Goal: Task Accomplishment & Management: Use online tool/utility

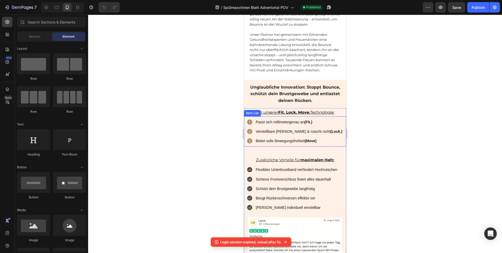
scroll to position [741, 0]
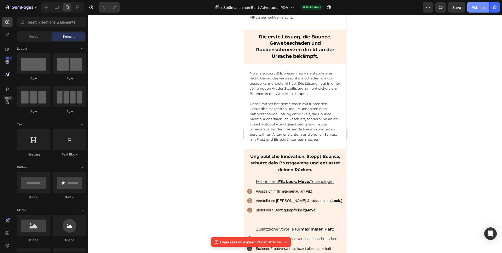
click at [472, 9] on button "Publish" at bounding box center [479, 7] width 22 height 10
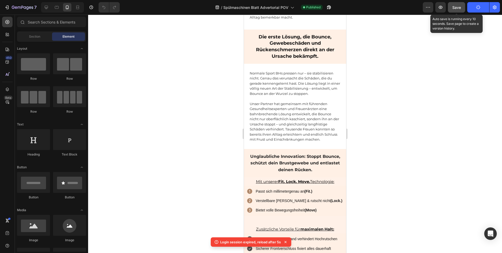
click at [461, 9] on span "Save" at bounding box center [457, 7] width 9 height 4
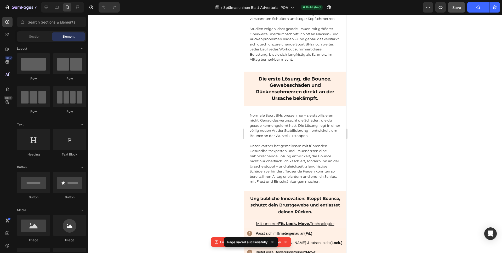
scroll to position [698, 0]
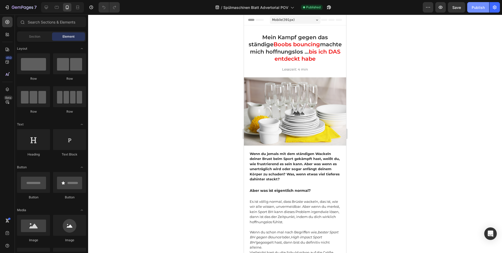
click at [477, 7] on div "Publish" at bounding box center [478, 7] width 13 height 5
click at [459, 8] on span "Save" at bounding box center [457, 7] width 9 height 4
click at [442, 11] on button "button" at bounding box center [441, 7] width 10 height 10
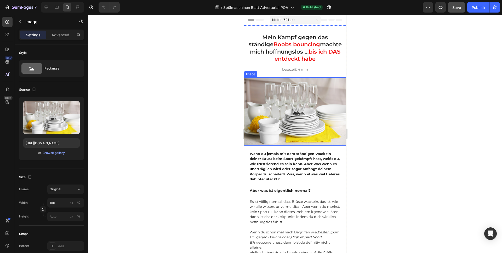
click at [262, 115] on img at bounding box center [295, 111] width 102 height 68
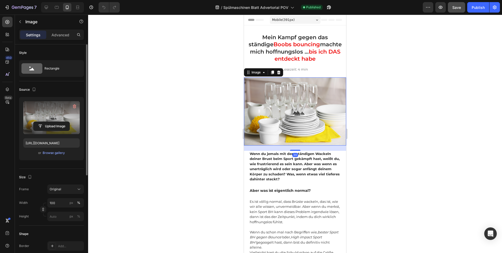
click at [54, 103] on label at bounding box center [51, 117] width 57 height 33
click at [54, 122] on input "file" at bounding box center [51, 126] width 36 height 9
click at [77, 106] on icon "button" at bounding box center [74, 106] width 5 height 5
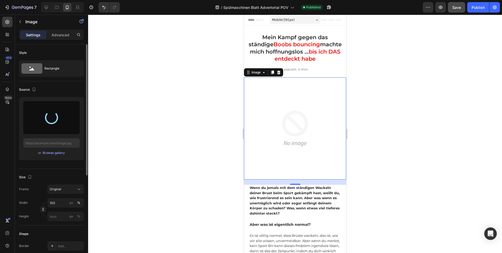
type input "https://cdn.shopify.com/s/files/1/0765/2982/8171/files/gempages_576242576051405…"
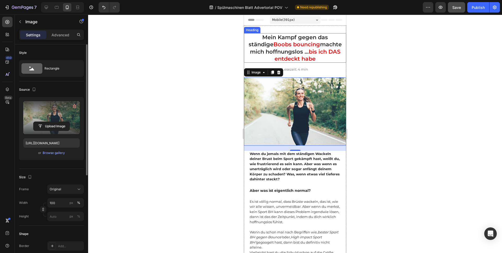
click at [270, 48] on h1 "Mein Kampf gegen das ständige Boobs bouncing machte mich hoffnungslos … bis ich…" at bounding box center [295, 48] width 102 height 30
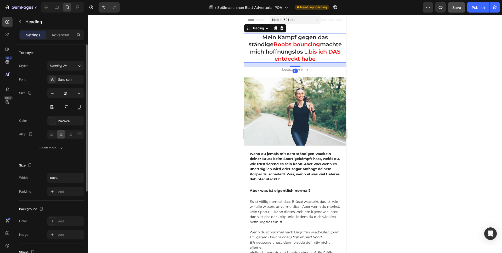
click at [270, 48] on h1 "Mein Kampf gegen das ständige Boobs bouncing machte mich hoffnungslos … bis ich…" at bounding box center [295, 48] width 102 height 30
click at [270, 48] on p "Mein Kampf gegen das ständige Boobs bouncing machte mich hoffnungslos … bis ich…" at bounding box center [295, 48] width 101 height 29
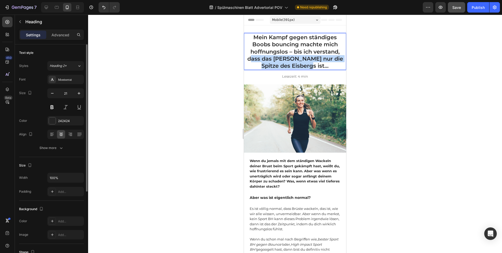
drag, startPoint x: 323, startPoint y: 66, endPoint x: 252, endPoint y: 59, distance: 71.3
click at [251, 59] on p "Mein Kampf gegen ständiges Boobs bouncing machte mich hoffnungslos – bis ich ve…" at bounding box center [295, 52] width 101 height 36
click at [276, 58] on p "Mein Kampf gegen ständiges Boobs bouncing machte mich hoffnungslos – bis ich ve…" at bounding box center [295, 52] width 101 height 36
click at [284, 58] on p "Mein Kampf gegen ständiges Boobs bouncing machte mich hoffnungslos – bis ich ve…" at bounding box center [295, 52] width 101 height 36
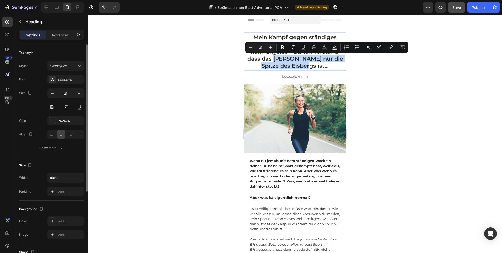
drag, startPoint x: 284, startPoint y: 58, endPoint x: 309, endPoint y: 67, distance: 27.1
click at [309, 67] on p "Mein Kampf gegen ständiges Boobs bouncing machte mich hoffnungslos – bis ich ve…" at bounding box center [295, 52] width 101 height 36
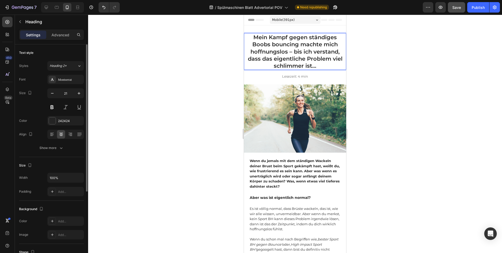
click at [258, 44] on p "Mein Kampf gegen ständiges Boobs bouncing machte mich hoffnungslos – bis ich ve…" at bounding box center [295, 52] width 101 height 36
drag, startPoint x: 258, startPoint y: 44, endPoint x: 272, endPoint y: 44, distance: 14.7
click at [272, 44] on p "Mein Kampf gegen ständiges Boobs bouncing machte mich hoffnungslos – bis ich ve…" at bounding box center [295, 52] width 101 height 36
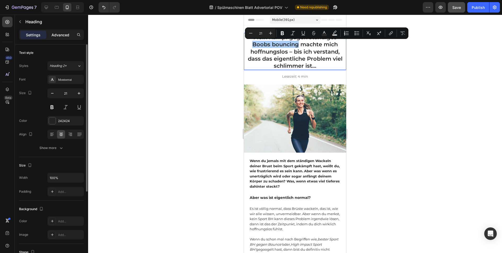
click at [59, 34] on p "Advanced" at bounding box center [61, 34] width 18 height 5
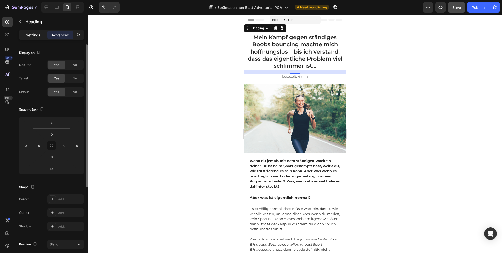
click at [39, 36] on p "Settings" at bounding box center [33, 34] width 15 height 5
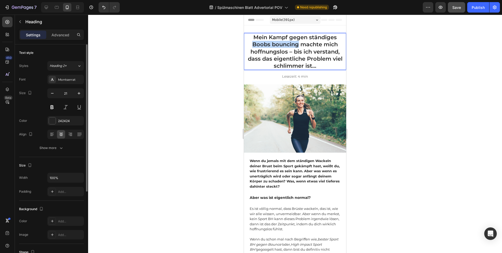
drag, startPoint x: 264, startPoint y: 46, endPoint x: 279, endPoint y: 44, distance: 15.2
click at [279, 44] on p "Mein Kampf gegen ständiges Boobs bouncing machte mich hoffnungslos – bis ich ve…" at bounding box center [295, 52] width 101 height 36
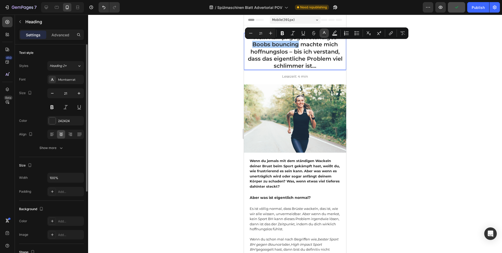
click at [327, 33] on icon "Editor contextual toolbar" at bounding box center [324, 33] width 5 height 5
type input "242424"
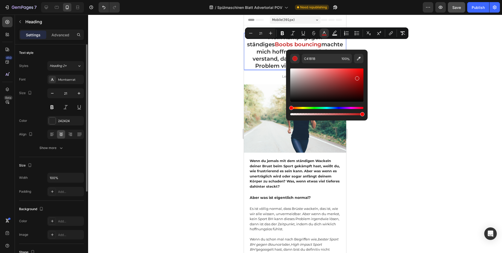
click at [357, 77] on div "Editor contextual toolbar" at bounding box center [326, 85] width 73 height 33
type input "BA1212"
click at [273, 49] on p "Mein Kampf gegen ständiges Boobs bouncing machte mich hoffnungslos – bis ich ve…" at bounding box center [295, 52] width 101 height 36
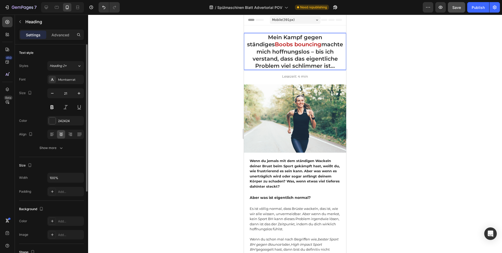
click at [275, 52] on p "Mein Kampf gegen ständiges Boobs bouncing machte mich hoffnungslos – bis ich ve…" at bounding box center [295, 52] width 101 height 36
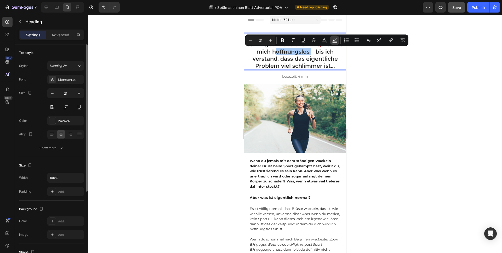
click at [333, 39] on icon "Editor contextual toolbar" at bounding box center [334, 40] width 5 height 5
type input "000000"
type input "77"
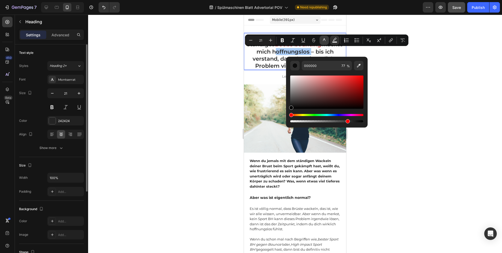
click at [325, 41] on icon "Editor contextual toolbar" at bounding box center [324, 40] width 5 height 5
type input "242424"
click at [285, 54] on p "Mein Kampf gegen ständiges Boobs bouncing machte mich hoffnungslos – bis ich ve…" at bounding box center [295, 52] width 101 height 36
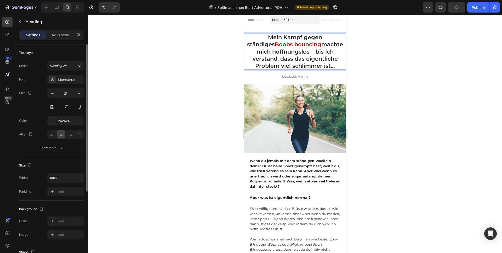
click at [275, 47] on span "Boobs bouncing" at bounding box center [298, 44] width 47 height 7
drag, startPoint x: 261, startPoint y: 47, endPoint x: 277, endPoint y: 46, distance: 15.7
click at [277, 46] on span "Boobs bouncing" at bounding box center [298, 44] width 47 height 7
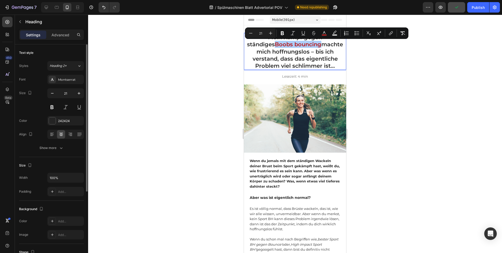
click at [221, 55] on div at bounding box center [295, 134] width 414 height 239
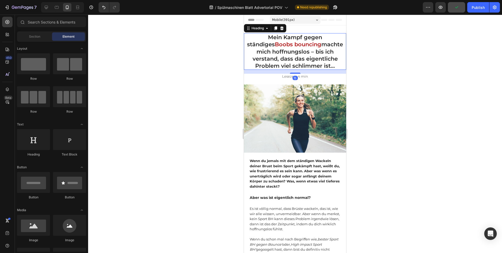
click at [273, 49] on p "Mein Kampf gegen ständiges Boobs bouncing machte mich hoffnungslos – bis ich ve…" at bounding box center [295, 52] width 101 height 36
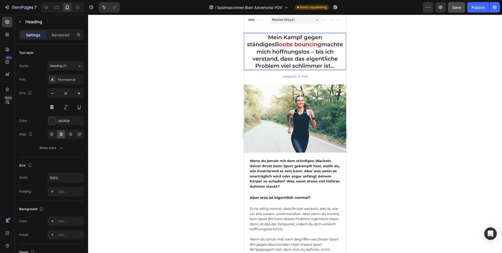
click at [273, 49] on p "Mein Kampf gegen ständiges Boobs bouncing machte mich hoffnungslos – bis ich ve…" at bounding box center [295, 52] width 101 height 36
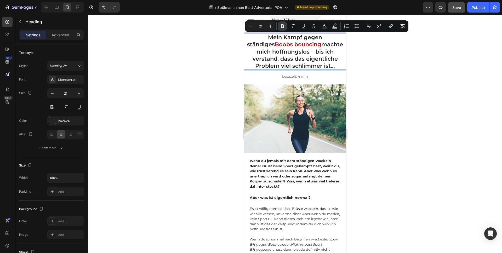
click at [284, 26] on icon "Editor contextual toolbar" at bounding box center [282, 26] width 5 height 5
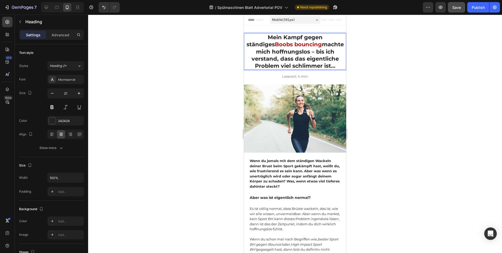
click at [275, 45] on strong "Boobs bouncing" at bounding box center [298, 44] width 47 height 7
drag, startPoint x: 261, startPoint y: 45, endPoint x: 276, endPoint y: 46, distance: 14.9
click at [277, 45] on strong "Boobs bouncing" at bounding box center [298, 44] width 47 height 7
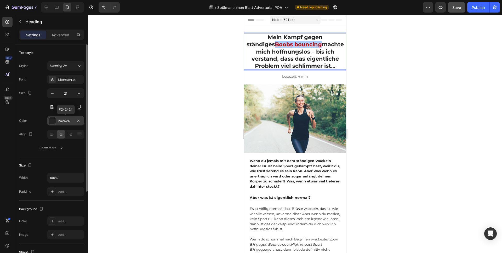
click at [69, 120] on div "242424" at bounding box center [65, 121] width 15 height 5
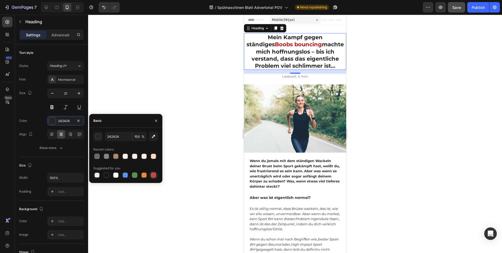
click at [155, 176] on div at bounding box center [153, 175] width 5 height 5
type input "C5453F"
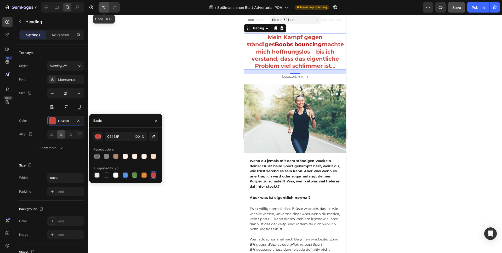
click at [104, 9] on icon "Undo/Redo" at bounding box center [103, 7] width 5 height 5
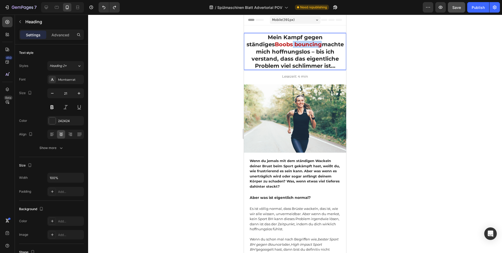
drag, startPoint x: 270, startPoint y: 46, endPoint x: 272, endPoint y: 45, distance: 2.9
click at [275, 45] on strong "Boobs bouncing" at bounding box center [298, 44] width 47 height 7
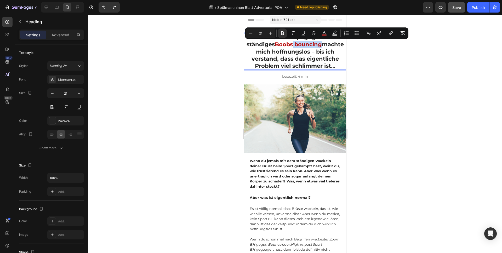
click at [275, 46] on strong "Boobs bouncing" at bounding box center [298, 44] width 47 height 7
click at [275, 44] on strong "Boobs bouncing" at bounding box center [298, 44] width 47 height 7
click at [275, 45] on strong "Boobs bouncing" at bounding box center [298, 44] width 47 height 7
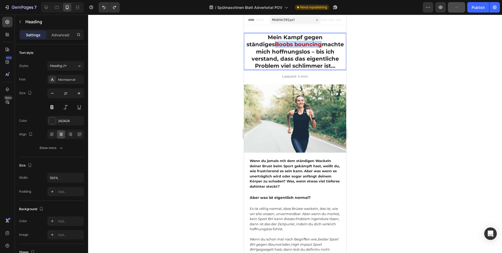
drag, startPoint x: 260, startPoint y: 45, endPoint x: 273, endPoint y: 45, distance: 13.6
click at [275, 45] on strong "Boobs bouncing" at bounding box center [298, 44] width 47 height 7
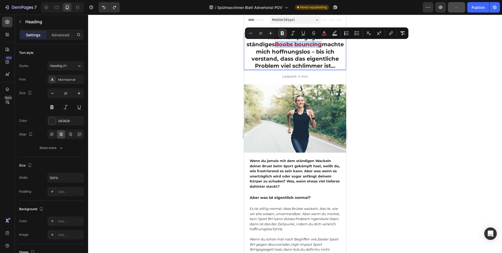
click at [277, 44] on strong "Boobs bouncing" at bounding box center [298, 44] width 47 height 7
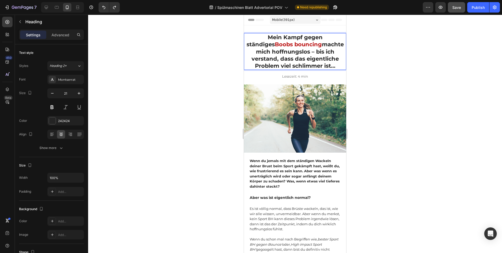
click at [275, 46] on strong "Boobs bouncing" at bounding box center [298, 44] width 47 height 7
drag, startPoint x: 274, startPoint y: 46, endPoint x: 262, endPoint y: 45, distance: 11.8
click at [275, 45] on strong "Boobs bouncing" at bounding box center [298, 44] width 47 height 7
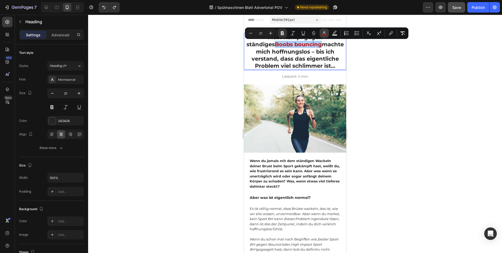
click at [326, 33] on icon "Editor contextual toolbar" at bounding box center [324, 33] width 5 height 5
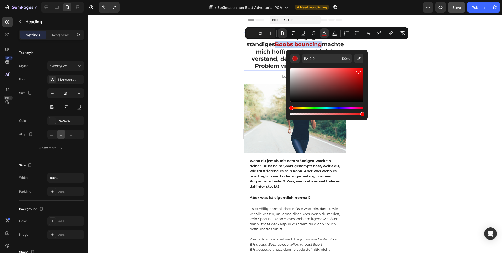
type input "EF1313"
drag, startPoint x: 358, startPoint y: 80, endPoint x: 358, endPoint y: 70, distance: 9.2
click at [358, 70] on div "Editor contextual toolbar" at bounding box center [359, 72] width 4 height 4
click at [322, 60] on input "EF1313" at bounding box center [321, 58] width 38 height 9
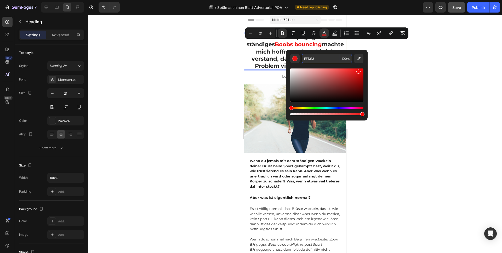
click at [230, 52] on div at bounding box center [295, 134] width 414 height 239
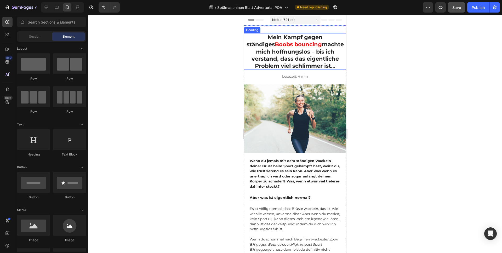
click at [274, 51] on strong "machte mich hoffnungslos – bis ich verstand, dass das eigentliche Problem viel …" at bounding box center [298, 55] width 92 height 28
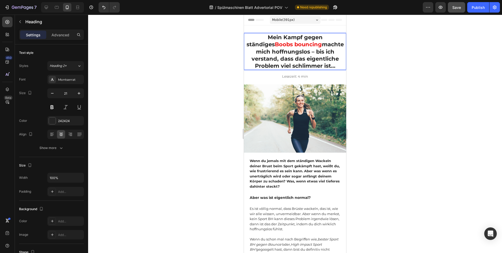
click at [270, 52] on strong "machte mich hoffnungslos – bis ich verstand, dass das eigentliche Problem viel …" at bounding box center [298, 55] width 92 height 28
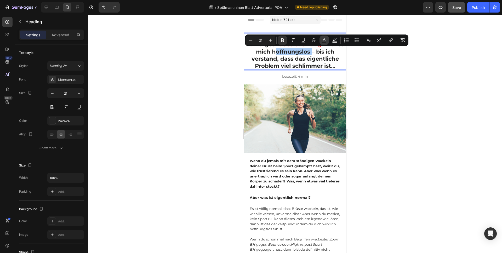
click at [323, 41] on icon "Editor contextual toolbar" at bounding box center [324, 39] width 3 height 3
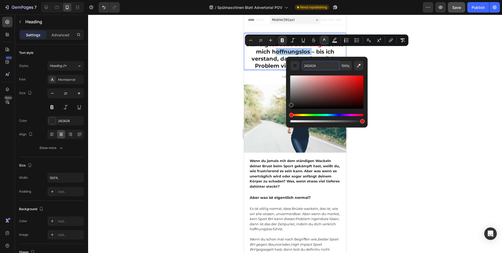
click at [327, 67] on input "242424" at bounding box center [321, 65] width 38 height 9
paste input "EF1313"
type input "242424"
click at [205, 61] on div at bounding box center [295, 134] width 414 height 239
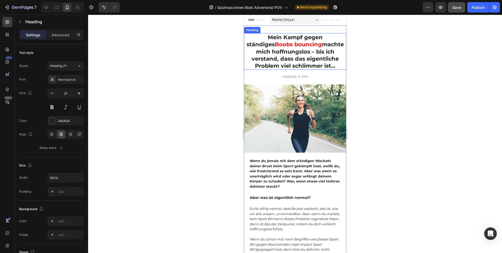
click at [258, 53] on strong "machte mich hoffnungslos – bis ich verstand, dass das eigentliche Problem viel …" at bounding box center [298, 55] width 92 height 28
click at [267, 53] on strong "machte mich hoffnungslos – bis ich verstand, dass das eigentliche Problem viel …" at bounding box center [298, 55] width 92 height 28
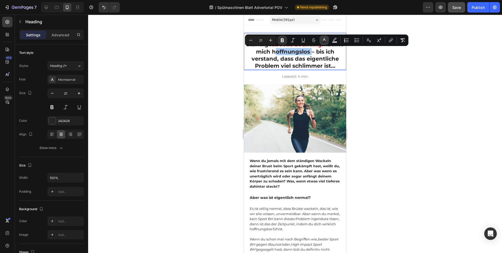
click at [325, 41] on icon "Editor contextual toolbar" at bounding box center [324, 40] width 5 height 5
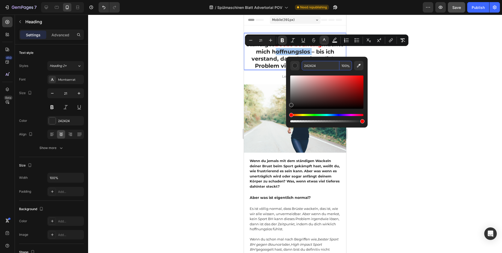
click at [314, 66] on input "242424" at bounding box center [321, 65] width 38 height 9
paste input "EF1313"
type input "EF1313"
click at [316, 74] on div "Editor contextual toolbar" at bounding box center [326, 96] width 73 height 53
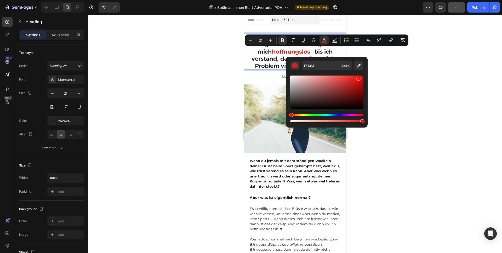
click at [215, 68] on div at bounding box center [295, 134] width 414 height 239
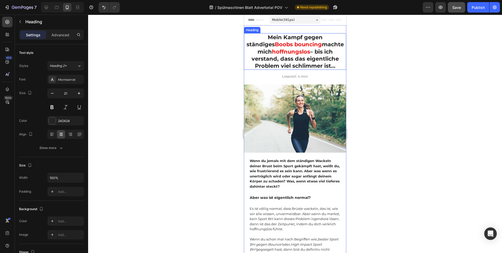
click at [336, 59] on strong "– bis ich verstand, dass das eigentliche Problem viel schlimmer ist…" at bounding box center [295, 58] width 87 height 21
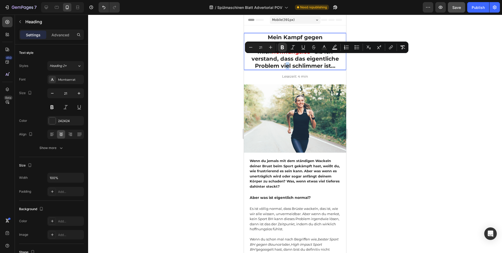
click at [335, 59] on strong "– bis ich verstand, dass das eigentliche Problem viel schlimmer ist…" at bounding box center [295, 58] width 87 height 21
drag, startPoint x: 335, startPoint y: 59, endPoint x: 312, endPoint y: 65, distance: 24.0
click at [312, 65] on strong "– bis ich verstand, dass das eigentliche Problem viel schlimmer ist…" at bounding box center [295, 58] width 87 height 21
click at [323, 49] on rect "Editor contextual toolbar" at bounding box center [324, 49] width 5 height 1
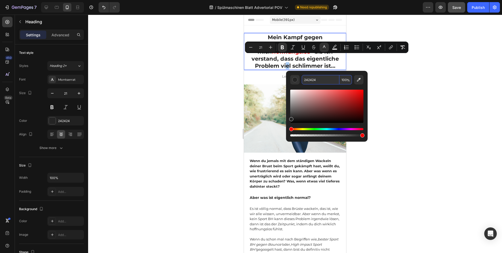
click at [328, 80] on input "242424" at bounding box center [321, 79] width 38 height 9
paste input "EF1313"
type input "EF1313"
type input "16"
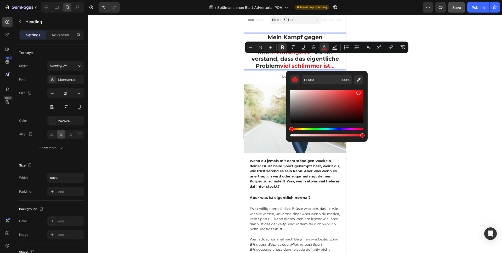
click at [325, 87] on div "Editor contextual toolbar" at bounding box center [326, 111] width 73 height 53
click at [178, 74] on div at bounding box center [295, 134] width 414 height 239
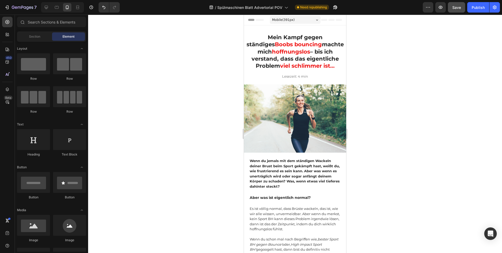
click at [194, 74] on div at bounding box center [295, 134] width 414 height 239
click at [474, 12] on button "Publish" at bounding box center [479, 7] width 22 height 10
click at [454, 23] on div at bounding box center [295, 134] width 414 height 239
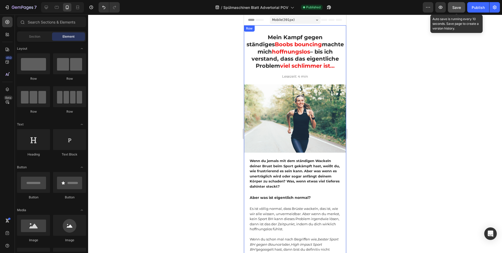
click at [457, 8] on span "Save" at bounding box center [457, 7] width 9 height 4
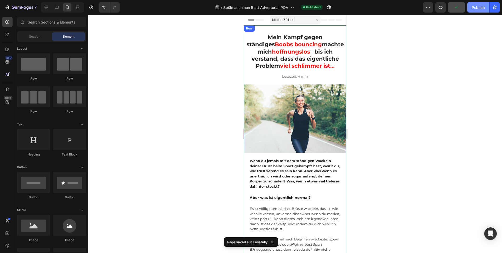
click at [476, 8] on div "Publish" at bounding box center [478, 7] width 13 height 5
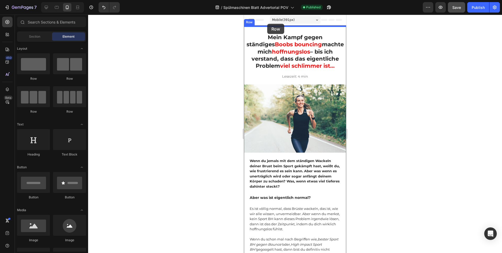
drag, startPoint x: 318, startPoint y: 83, endPoint x: 267, endPoint y: 24, distance: 77.6
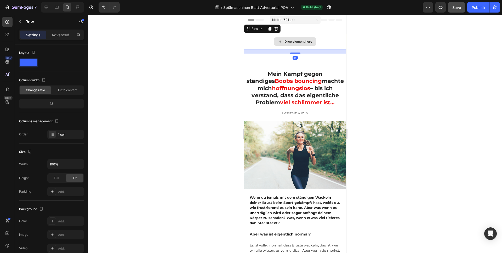
click at [382, 48] on div at bounding box center [295, 134] width 414 height 239
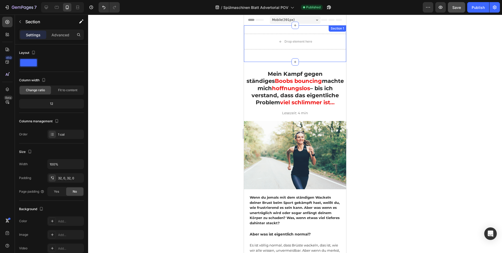
click at [306, 54] on div "Drop element here Row Section 1" at bounding box center [295, 43] width 102 height 37
click at [311, 57] on div "Drop element here Row Section 1 You can create reusable sections Create Theme S…" at bounding box center [295, 43] width 102 height 37
click at [309, 45] on div "Drop element here" at bounding box center [295, 41] width 42 height 8
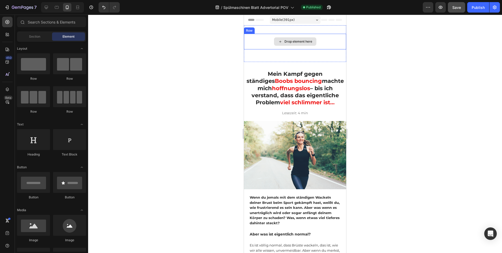
click at [328, 48] on div "Drop element here" at bounding box center [295, 42] width 102 height 16
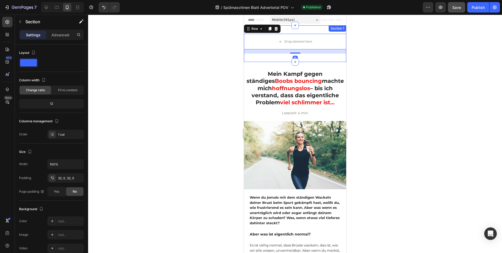
click at [312, 59] on div "Drop element here Row 16 Section 1" at bounding box center [295, 43] width 102 height 37
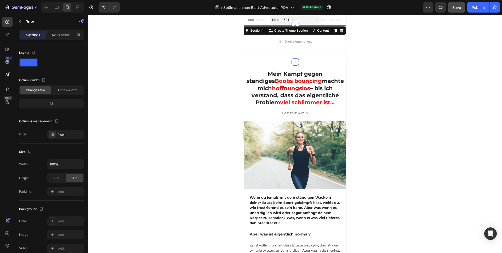
click at [325, 57] on div "Drop element here Row Section 1 You can create reusable sections Create Theme S…" at bounding box center [295, 43] width 102 height 37
click at [340, 31] on icon at bounding box center [342, 31] width 4 height 4
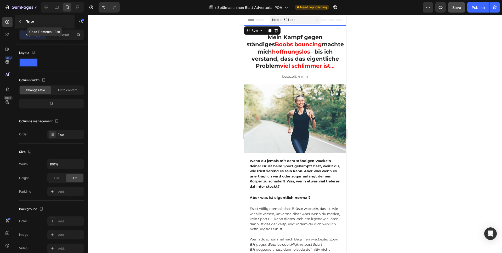
click at [22, 21] on icon "button" at bounding box center [20, 22] width 4 height 4
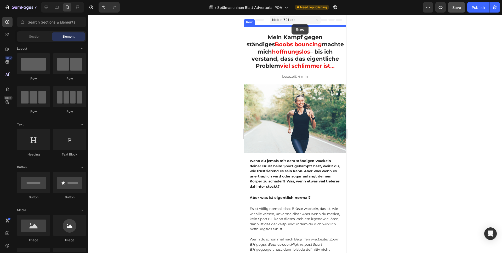
drag, startPoint x: 289, startPoint y: 80, endPoint x: 292, endPoint y: 24, distance: 56.1
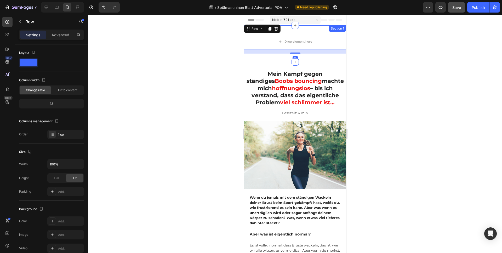
click at [337, 30] on div "Section 1" at bounding box center [338, 28] width 18 height 6
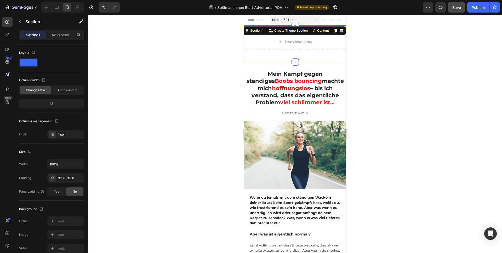
click at [340, 30] on icon at bounding box center [342, 31] width 4 height 4
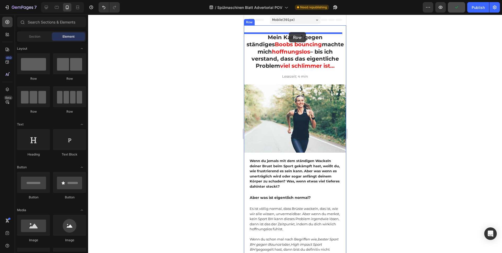
drag, startPoint x: 393, startPoint y: 66, endPoint x: 289, endPoint y: 33, distance: 109.0
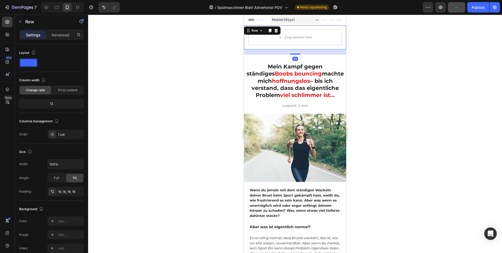
click at [357, 42] on div at bounding box center [295, 134] width 414 height 239
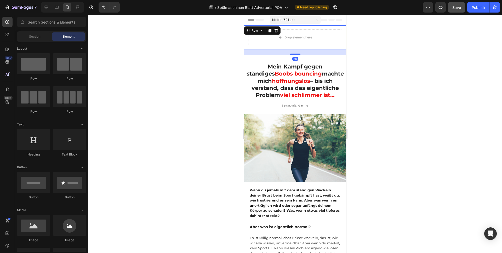
click at [296, 49] on div "Drop element here Row 20" at bounding box center [295, 37] width 102 height 24
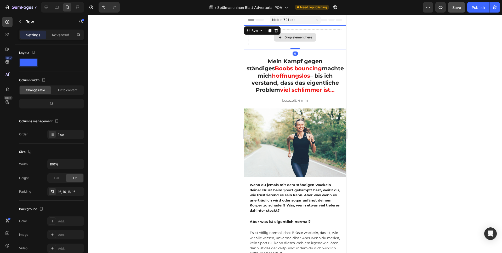
drag, startPoint x: 295, startPoint y: 53, endPoint x: 296, endPoint y: 43, distance: 10.5
click at [296, 43] on div "Drop element here Row 0" at bounding box center [295, 37] width 102 height 24
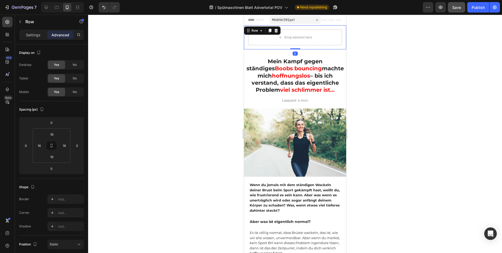
click at [369, 44] on div at bounding box center [295, 134] width 414 height 239
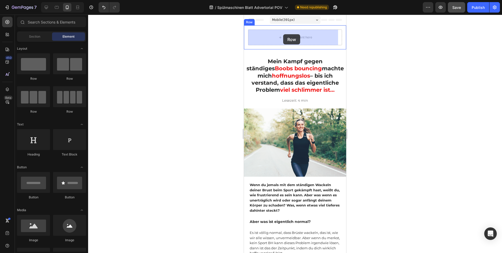
drag, startPoint x: 323, startPoint y: 79, endPoint x: 283, endPoint y: 34, distance: 59.5
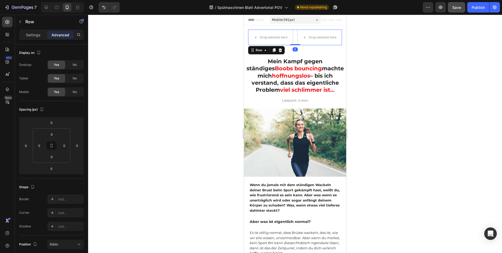
click at [384, 45] on div at bounding box center [295, 134] width 414 height 239
click at [340, 33] on div "Drop element here Drop element here Row Row 0" at bounding box center [295, 37] width 102 height 24
click at [328, 31] on div "Drop element here" at bounding box center [320, 38] width 45 height 16
click at [35, 35] on p "Settings" at bounding box center [33, 34] width 15 height 5
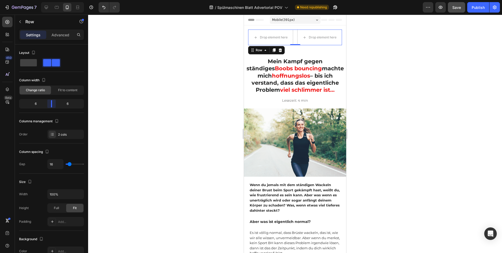
click at [51, 0] on body "7 Version history / Spülmaschinen Blatt Advertorial POV Need republishing Previ…" at bounding box center [251, 0] width 502 height 0
type input "17"
type input "18"
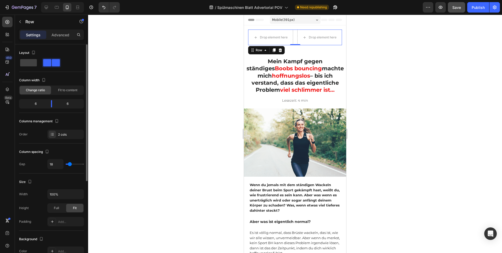
type input "19"
type input "20"
type input "21"
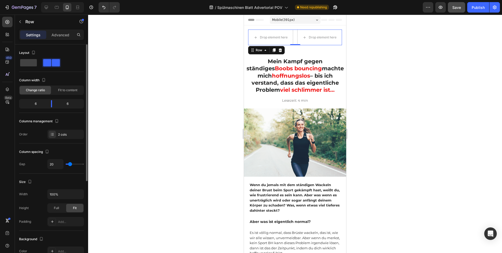
type input "21"
type input "22"
type input "23"
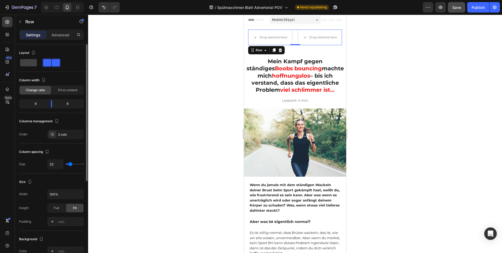
type input "24"
type input "25"
type input "26"
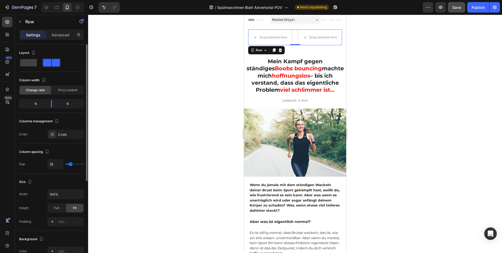
type input "26"
type input "27"
type input "28"
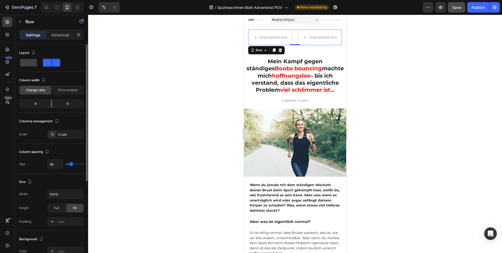
type input "29"
type input "30"
type input "31"
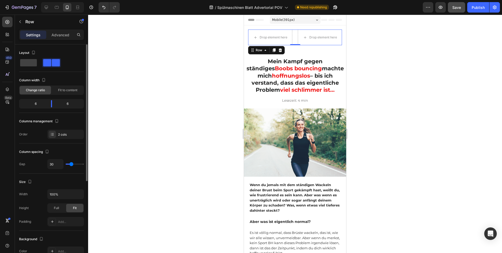
type input "31"
type input "32"
type input "33"
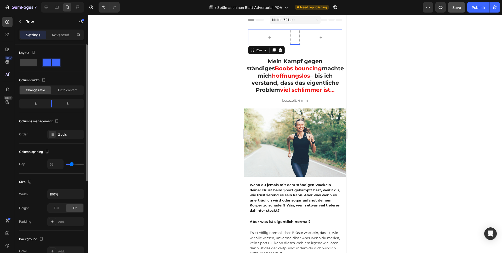
type input "34"
type input "35"
type input "36"
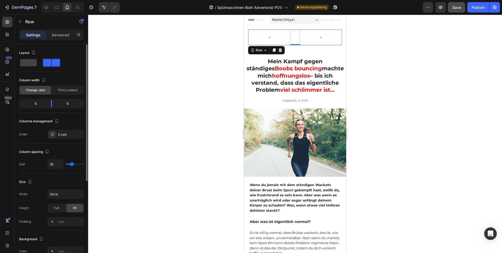
type input "36"
type input "35"
type input "34"
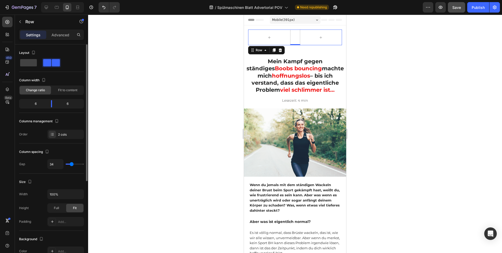
type input "33"
type input "32"
type input "31"
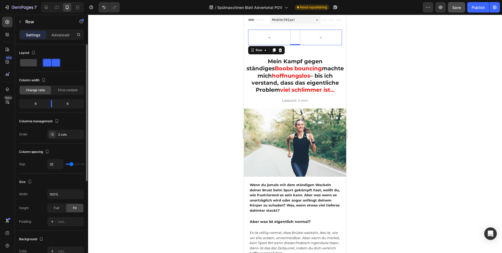
type input "31"
type input "29"
type input "28"
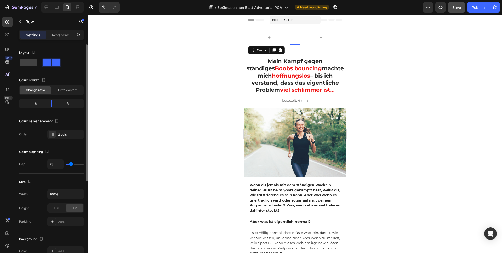
type input "26"
type input "25"
type input "24"
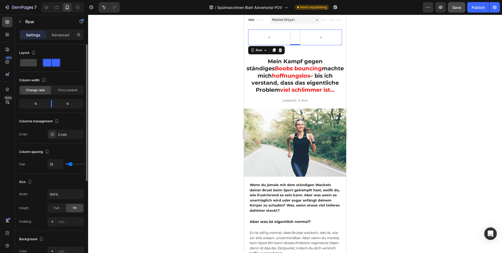
type input "24"
type input "23"
type input "22"
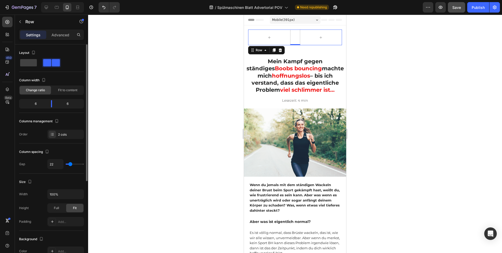
type input "21"
type input "20"
type input "19"
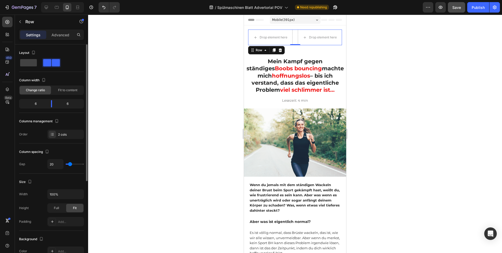
type input "19"
type input "18"
type input "17"
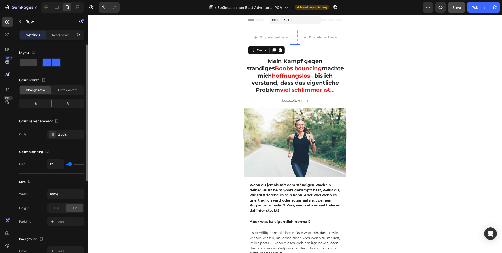
click at [70, 164] on input "range" at bounding box center [75, 164] width 18 height 1
click at [22, 21] on icon "button" at bounding box center [20, 22] width 4 height 4
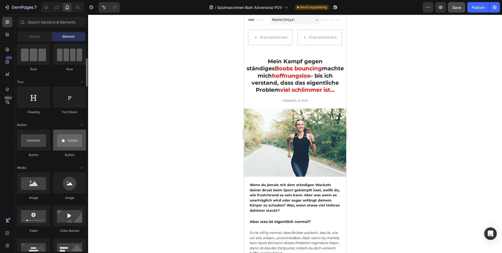
scroll to position [85, 0]
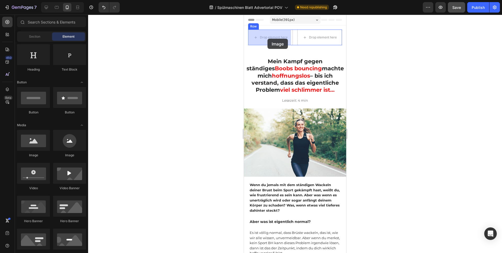
drag, startPoint x: 290, startPoint y: 159, endPoint x: 268, endPoint y: 39, distance: 121.9
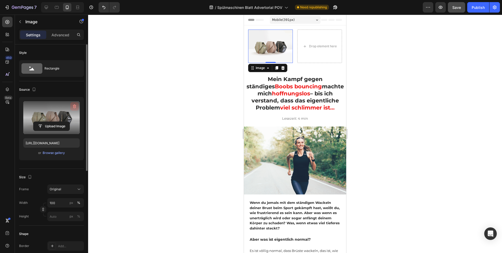
click at [75, 106] on icon "button" at bounding box center [74, 106] width 5 height 5
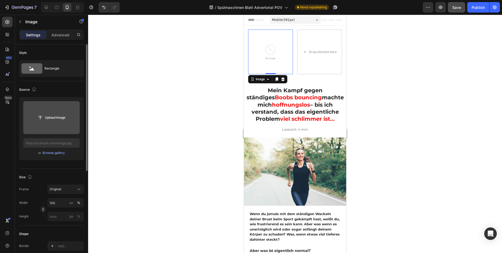
click at [65, 117] on input "file" at bounding box center [51, 117] width 36 height 9
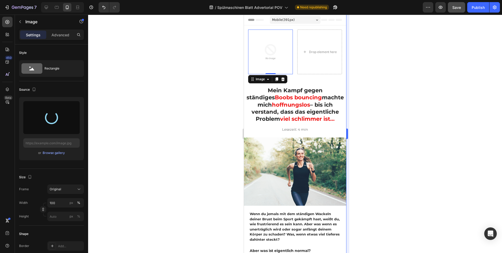
type input "https://cdn.shopify.com/s/files/1/0765/2982/8171/files/gempages_576242576051405…"
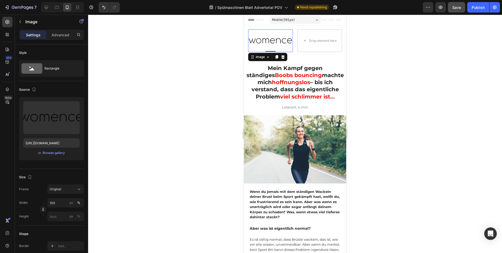
click at [361, 67] on div at bounding box center [295, 134] width 414 height 239
click at [279, 45] on img at bounding box center [270, 41] width 45 height 23
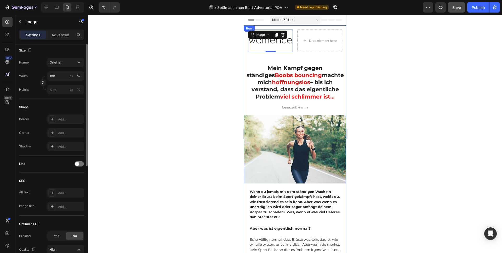
scroll to position [25, 0]
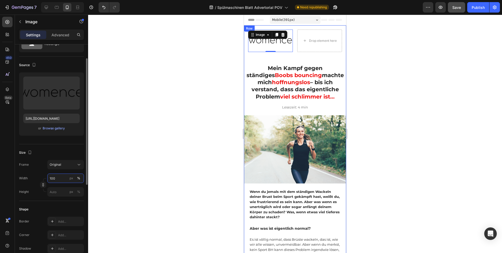
click at [59, 180] on input "100" at bounding box center [65, 178] width 37 height 9
click at [59, 37] on div "Advanced" at bounding box center [60, 35] width 26 height 8
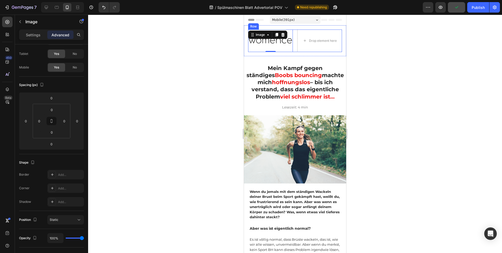
click at [295, 41] on div "Image 0 Drop element here Row" at bounding box center [295, 41] width 94 height 23
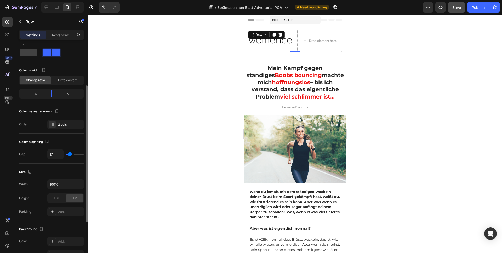
scroll to position [32, 0]
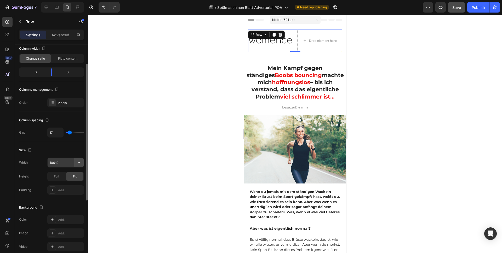
click at [79, 164] on icon "button" at bounding box center [78, 162] width 5 height 5
click at [69, 186] on p "Full 100%" at bounding box center [64, 186] width 30 height 5
click at [340, 40] on div "Image Drop element here Row 0 Row" at bounding box center [295, 40] width 102 height 31
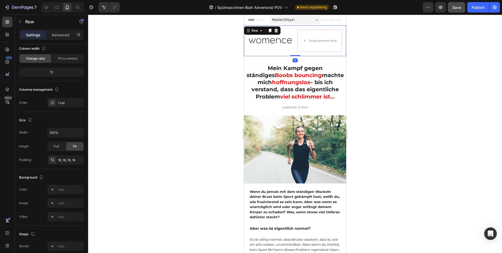
click at [350, 46] on div at bounding box center [295, 134] width 414 height 239
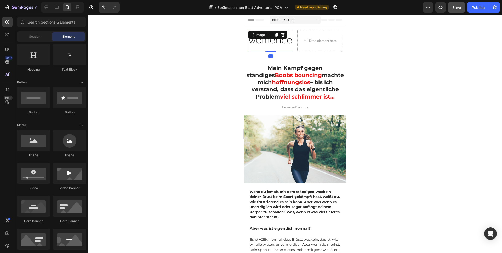
click at [269, 48] on img at bounding box center [270, 41] width 45 height 23
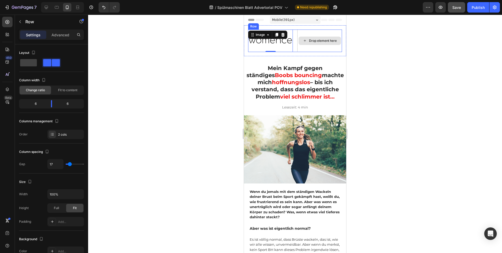
click at [327, 46] on div "Drop element here" at bounding box center [320, 41] width 45 height 23
click at [42, 64] on div at bounding box center [51, 62] width 19 height 9
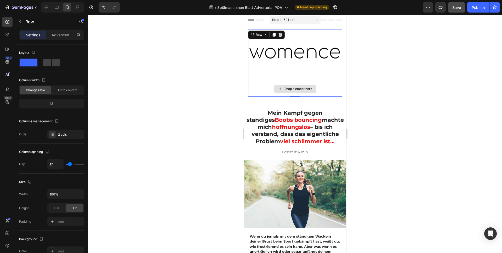
click at [311, 86] on div "Drop element here" at bounding box center [295, 89] width 42 height 8
drag, startPoint x: 325, startPoint y: 85, endPoint x: 338, endPoint y: 85, distance: 13.3
click at [325, 84] on div "Drop element here" at bounding box center [295, 89] width 94 height 16
click at [70, 134] on div "2 cols" at bounding box center [70, 134] width 25 height 5
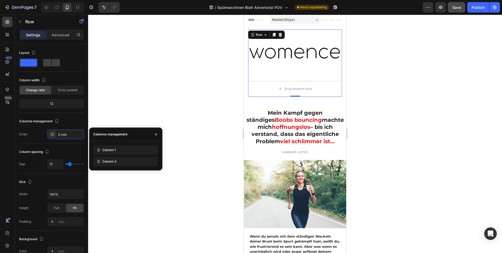
click at [375, 68] on div at bounding box center [295, 134] width 414 height 239
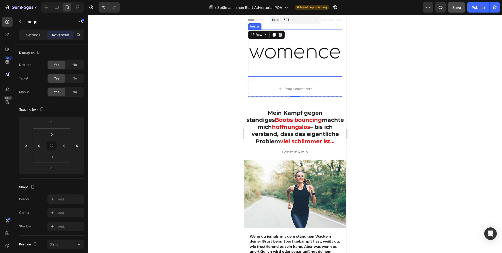
click at [328, 60] on img at bounding box center [295, 53] width 94 height 47
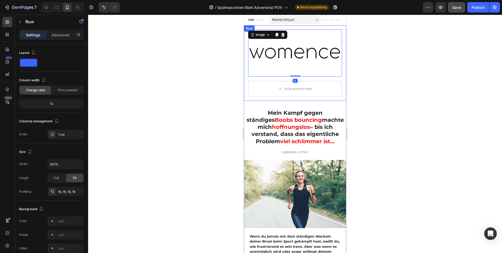
click at [339, 46] on div "Image 0 Drop element here Row Row" at bounding box center [295, 63] width 102 height 76
click at [280, 31] on div "Row" at bounding box center [262, 30] width 37 height 8
click at [275, 30] on icon at bounding box center [276, 31] width 4 height 4
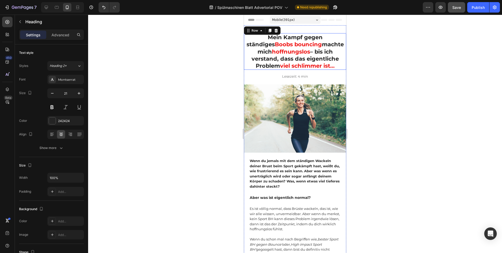
click at [323, 38] on strong "Mein Kampf gegen ständiges" at bounding box center [285, 41] width 76 height 14
click at [66, 37] on p "Advanced" at bounding box center [61, 34] width 18 height 5
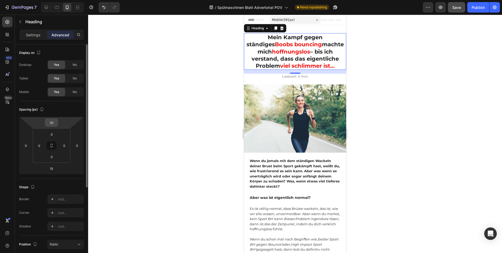
click at [54, 124] on input "30" at bounding box center [51, 123] width 10 height 8
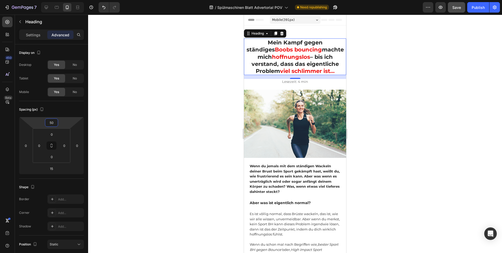
type input "50"
click at [191, 90] on div at bounding box center [295, 134] width 414 height 239
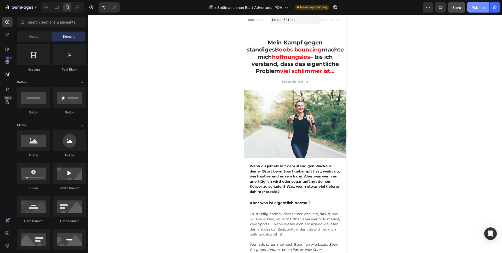
click at [472, 13] on div "7 Version history / Spülmaschinen Blatt Advertorial POV Need republishing Previ…" at bounding box center [251, 7] width 502 height 15
click at [459, 13] on div "7 Version history / Spülmaschinen Blatt Advertorial POV Need republishing Previ…" at bounding box center [251, 7] width 502 height 15
click at [479, 9] on div "Publish" at bounding box center [478, 7] width 13 height 5
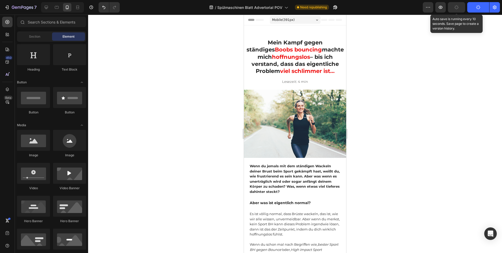
click at [455, 9] on div "button" at bounding box center [457, 7] width 4 height 4
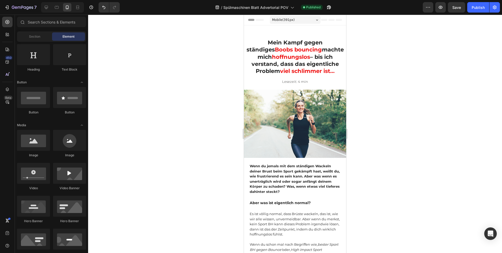
click at [311, 59] on strong "– bis ich verstand, dass das eigentliche Problem" at bounding box center [295, 64] width 87 height 21
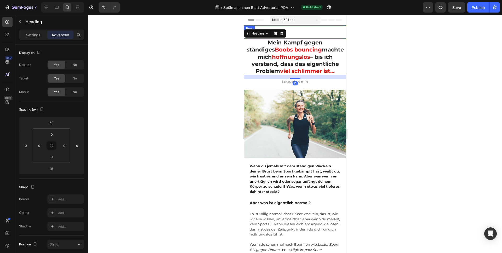
click at [314, 46] on p "⁠⁠⁠⁠⁠⁠⁠ Mein Kampf gegen ständiges Boobs bouncing machte mich hoffnungslos – bi…" at bounding box center [295, 57] width 101 height 36
click at [53, 123] on input "50" at bounding box center [51, 123] width 10 height 8
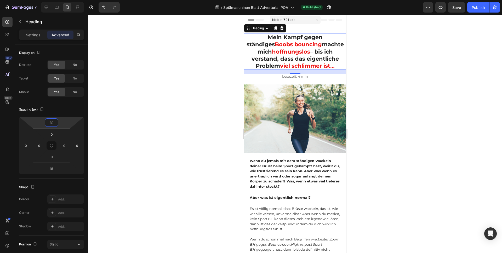
type input "30"
click at [462, 30] on div at bounding box center [295, 134] width 414 height 239
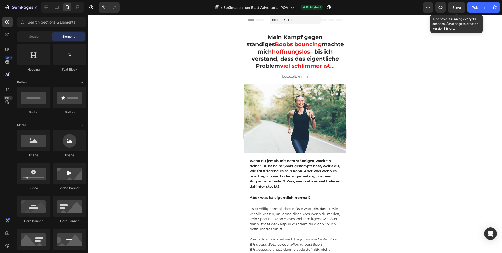
click at [460, 8] on span "Save" at bounding box center [457, 7] width 9 height 4
drag, startPoint x: 460, startPoint y: 9, endPoint x: 476, endPoint y: 10, distance: 15.5
click at [460, 8] on button "button" at bounding box center [456, 7] width 17 height 10
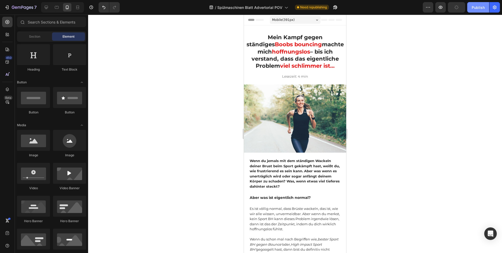
click at [476, 9] on div "Publish" at bounding box center [478, 7] width 13 height 5
click at [476, 10] on button "Publish" at bounding box center [479, 7] width 22 height 10
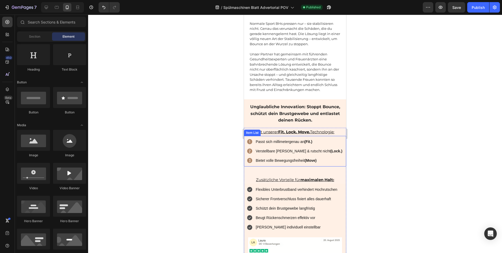
scroll to position [966, 0]
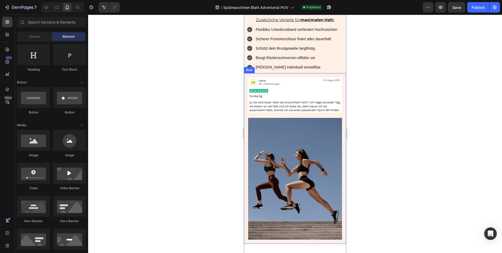
click at [310, 98] on img at bounding box center [295, 94] width 94 height 35
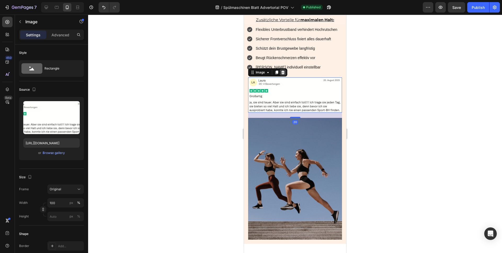
click at [284, 74] on icon at bounding box center [283, 72] width 4 height 4
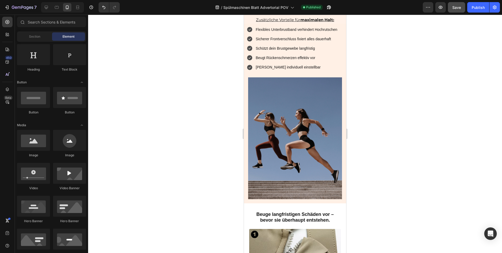
drag, startPoint x: 454, startPoint y: 12, endPoint x: 460, endPoint y: 12, distance: 6.6
click at [455, 12] on button "Save" at bounding box center [456, 7] width 17 height 10
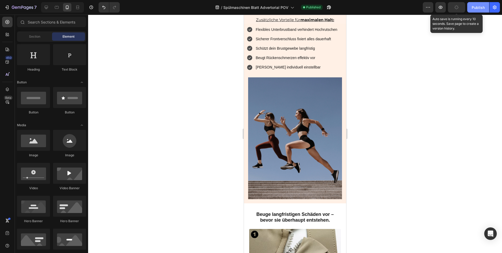
click at [483, 9] on div "Publish" at bounding box center [478, 7] width 13 height 5
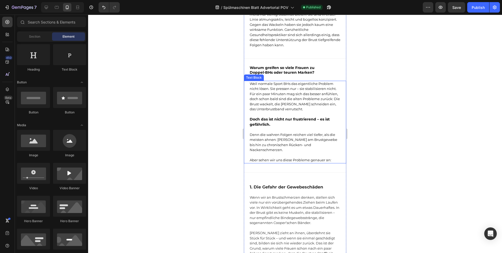
scroll to position [400, 0]
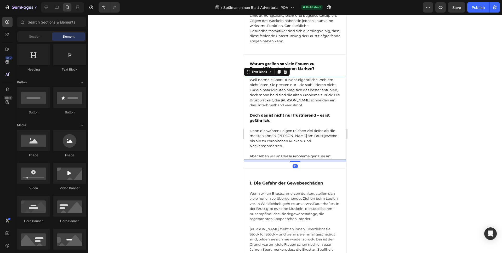
click at [272, 149] on p "Denn die wahren Folgen reichen viel tiefer, als die meisten ahnen: [PERSON_NAME…" at bounding box center [295, 138] width 91 height 20
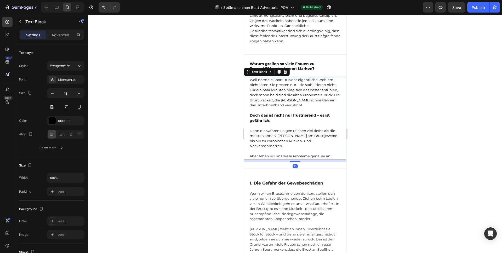
click at [272, 149] on p "Denn die wahren Folgen reichen viel tiefer, als die meisten ahnen: [PERSON_NAME…" at bounding box center [295, 138] width 91 height 20
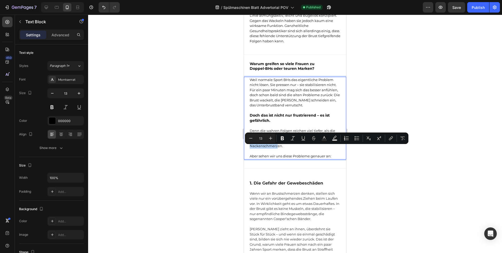
click at [272, 149] on p "Denn die wahren Folgen reichen viel tiefer, als die meisten ahnen: [PERSON_NAME…" at bounding box center [295, 138] width 91 height 20
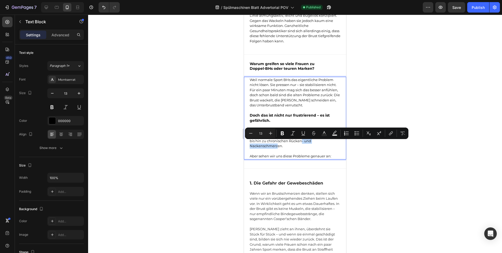
drag, startPoint x: 272, startPoint y: 150, endPoint x: 299, endPoint y: 142, distance: 27.7
click at [299, 142] on p "Denn die wahren Folgen reichen viel tiefer, als die meisten ahnen: [PERSON_NAME…" at bounding box center [295, 138] width 91 height 20
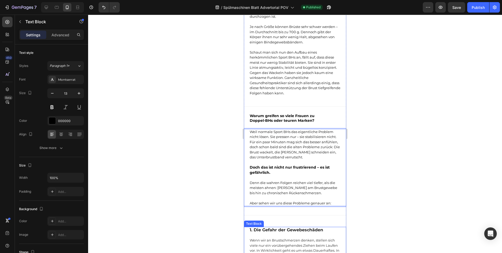
scroll to position [341, 0]
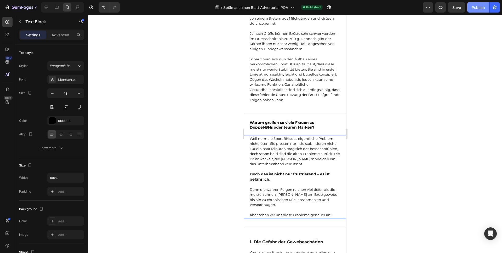
click at [475, 10] on button "Publish" at bounding box center [479, 7] width 22 height 10
click at [463, 8] on button "Save" at bounding box center [456, 7] width 17 height 10
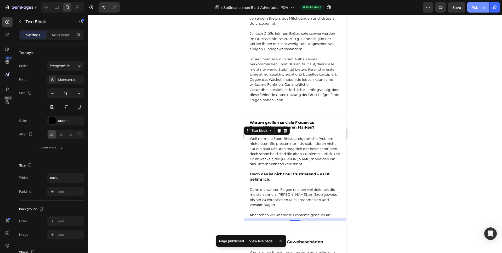
click at [476, 7] on div "Publish" at bounding box center [478, 7] width 13 height 5
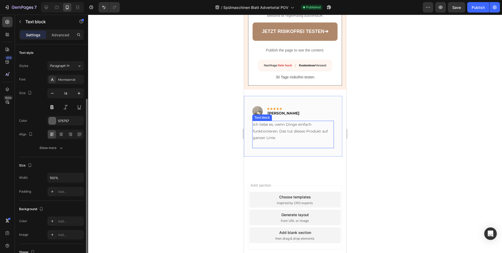
scroll to position [32, 0]
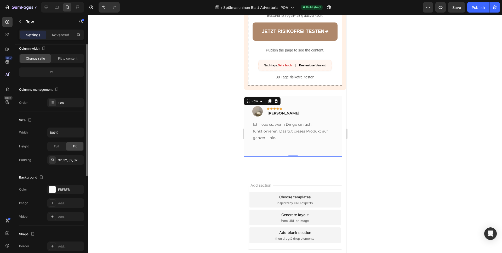
click at [341, 121] on div "Image Icon Icon Icon Icon Icon Row Monika P. Text block Row Ich liebe es, wenn …" at bounding box center [293, 126] width 98 height 61
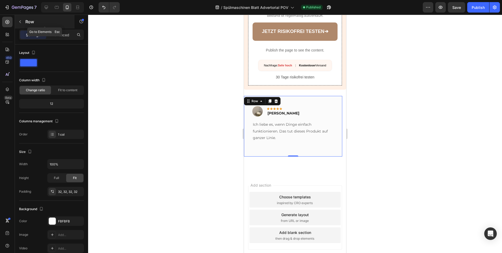
click at [27, 21] on p "Row" at bounding box center [47, 22] width 44 height 6
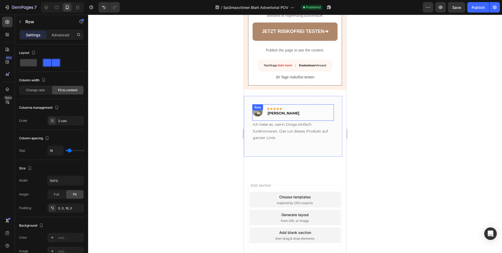
click at [316, 105] on div "Image Icon Icon Icon Icon Icon Row Monika P. Text block Row" at bounding box center [294, 112] width 82 height 16
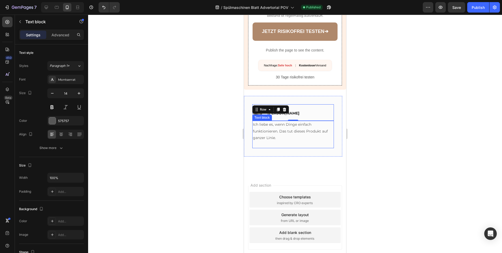
click at [313, 121] on p "Ich liebe es, wenn Dinge einfach funktionieren. Das tut dieses Produkt auf ganz…" at bounding box center [293, 131] width 81 height 20
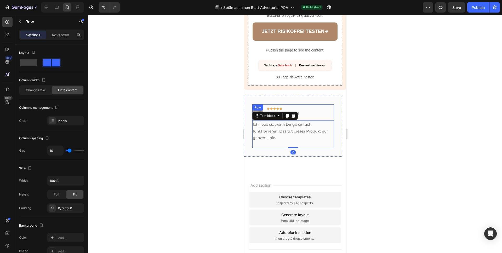
click at [333, 109] on div "Image Icon Icon Icon Icon Icon Row Monika P. Text block Row" at bounding box center [294, 112] width 82 height 16
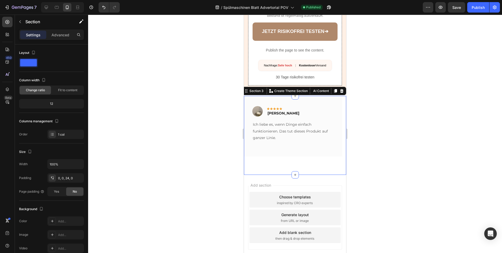
click at [332, 153] on div "Image Icon Icon Icon Icon Icon Row Monika P. Text block Row Ich liebe es, wenn …" at bounding box center [295, 135] width 102 height 79
click at [362, 132] on div at bounding box center [295, 134] width 414 height 239
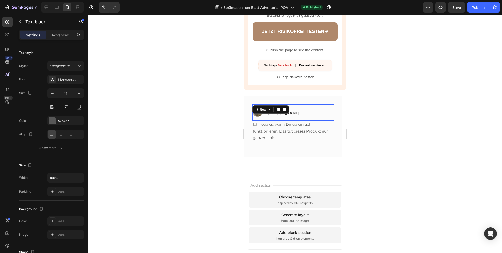
drag, startPoint x: 289, startPoint y: 102, endPoint x: 294, endPoint y: 102, distance: 5.0
click at [286, 104] on div "Image Icon Icon Icon Icon Icon Row Monika P. Text block Row 0" at bounding box center [294, 112] width 82 height 16
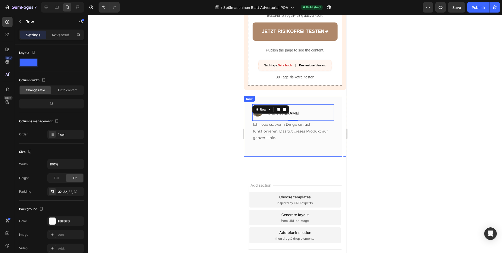
click at [339, 122] on div "Image Icon Icon Icon Icon Icon Row Monika P. Text block Row 0 Ich liebe es, wen…" at bounding box center [293, 126] width 98 height 61
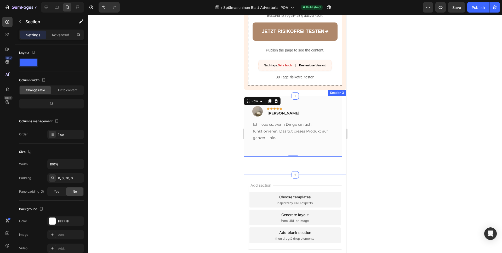
click at [331, 149] on div "Image Icon Icon Icon Icon Icon Row Monika P. Text block Row Ich liebe es, wenn …" at bounding box center [295, 135] width 102 height 79
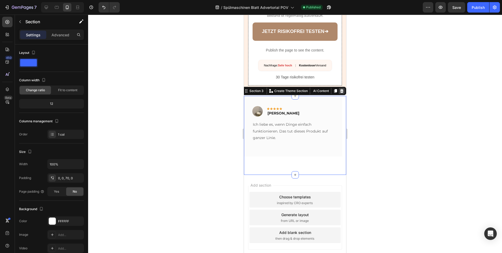
click at [340, 89] on icon at bounding box center [341, 91] width 3 height 4
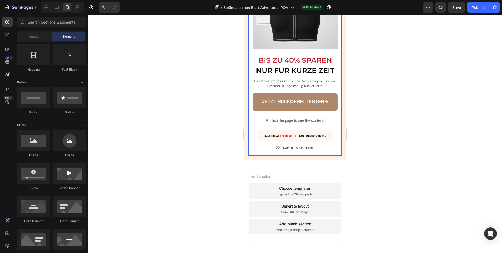
scroll to position [1571, 0]
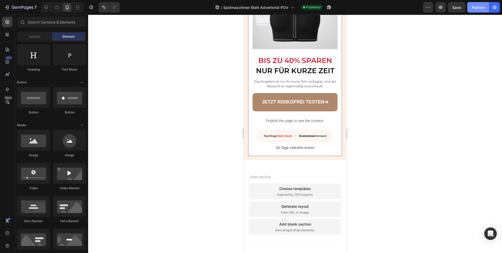
drag, startPoint x: 487, startPoint y: 8, endPoint x: 481, endPoint y: 8, distance: 6.5
click at [487, 8] on button "Publish" at bounding box center [479, 7] width 22 height 10
click at [466, 7] on div "Preview Publish" at bounding box center [461, 7] width 77 height 10
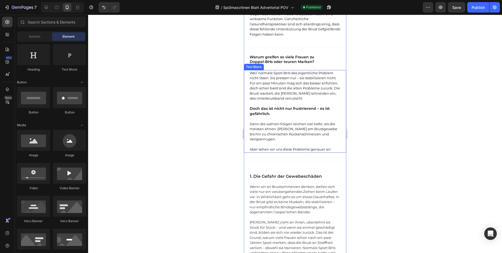
scroll to position [0, 0]
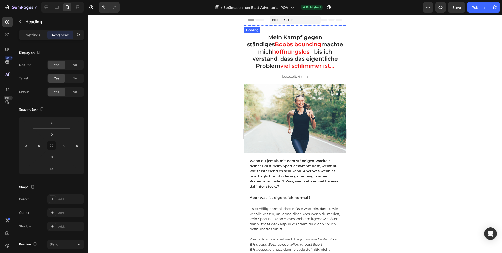
click at [311, 52] on strong "– bis ich verstand, dass das eigentliche Problem" at bounding box center [295, 58] width 85 height 21
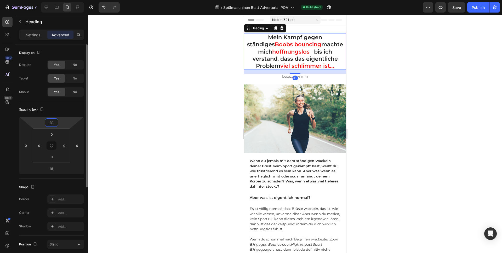
click at [52, 121] on input "30" at bounding box center [51, 123] width 10 height 8
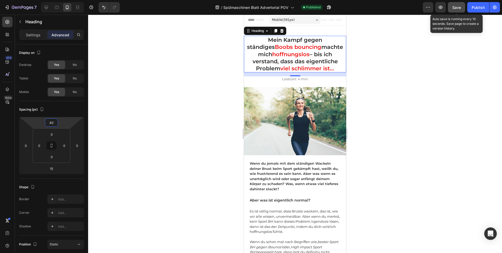
type input "40"
drag, startPoint x: 458, startPoint y: 7, endPoint x: 466, endPoint y: 5, distance: 7.9
click at [459, 7] on span "Save" at bounding box center [457, 7] width 9 height 4
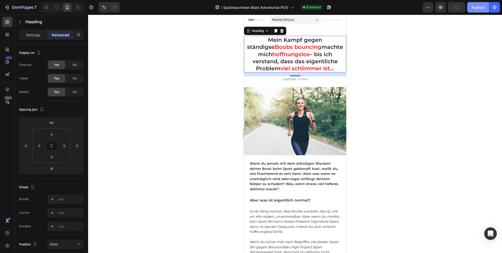
click at [477, 7] on div "Publish" at bounding box center [478, 7] width 13 height 5
click at [407, 42] on div at bounding box center [295, 134] width 414 height 239
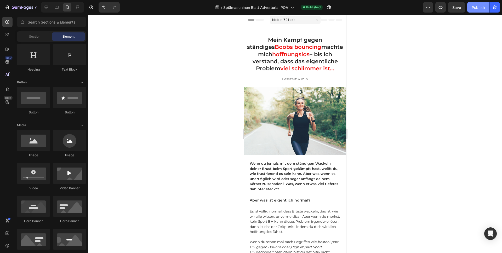
click at [476, 8] on div "Publish" at bounding box center [478, 7] width 13 height 5
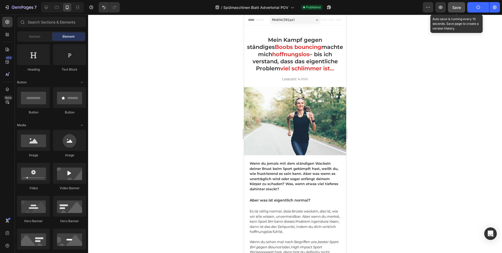
click at [456, 11] on button "Save" at bounding box center [456, 7] width 17 height 10
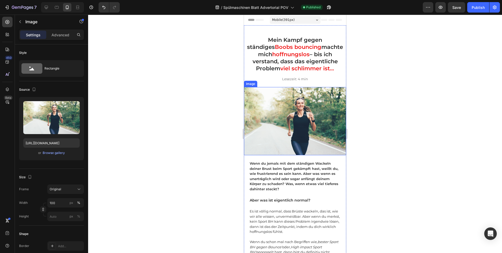
click at [279, 114] on img at bounding box center [295, 121] width 102 height 68
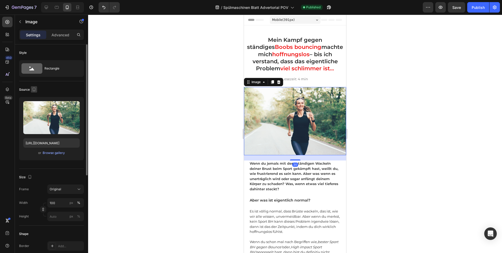
click at [34, 92] on icon "button" at bounding box center [33, 89] width 5 height 5
click at [34, 96] on icon "button" at bounding box center [34, 97] width 5 height 5
type input "https://cdn.shopify.com/s/files/1/0765/2982/8171/files/gempages_576242576051405…"
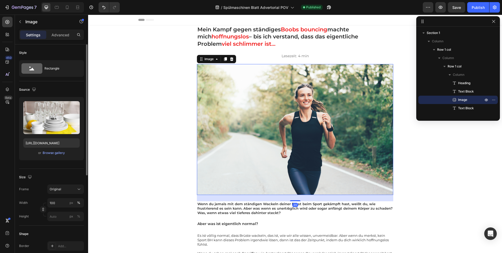
scroll to position [31, 0]
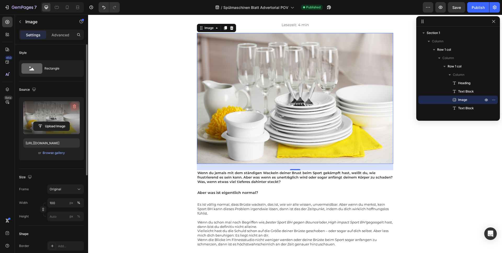
click at [75, 105] on icon "button" at bounding box center [74, 107] width 3 height 4
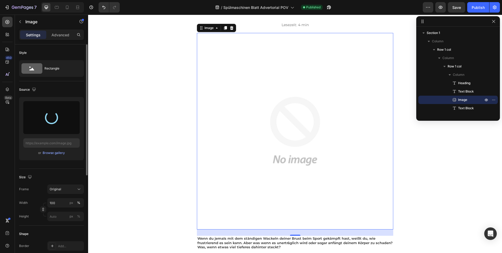
type input "https://cdn.shopify.com/s/files/1/0765/2982/8171/files/gempages_576242576051405…"
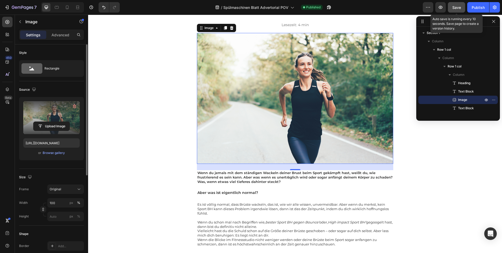
click at [462, 10] on button "Save" at bounding box center [456, 7] width 17 height 10
click at [473, 9] on div "Publish" at bounding box center [478, 7] width 13 height 5
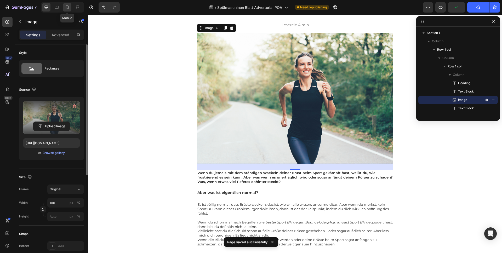
click at [67, 8] on icon at bounding box center [67, 7] width 3 height 4
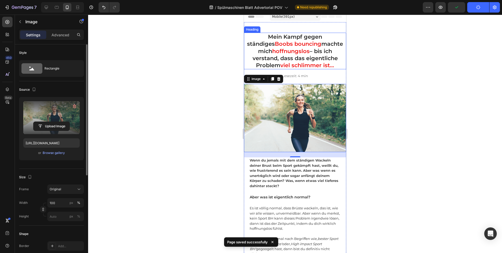
scroll to position [0, 0]
